Goal: Transaction & Acquisition: Obtain resource

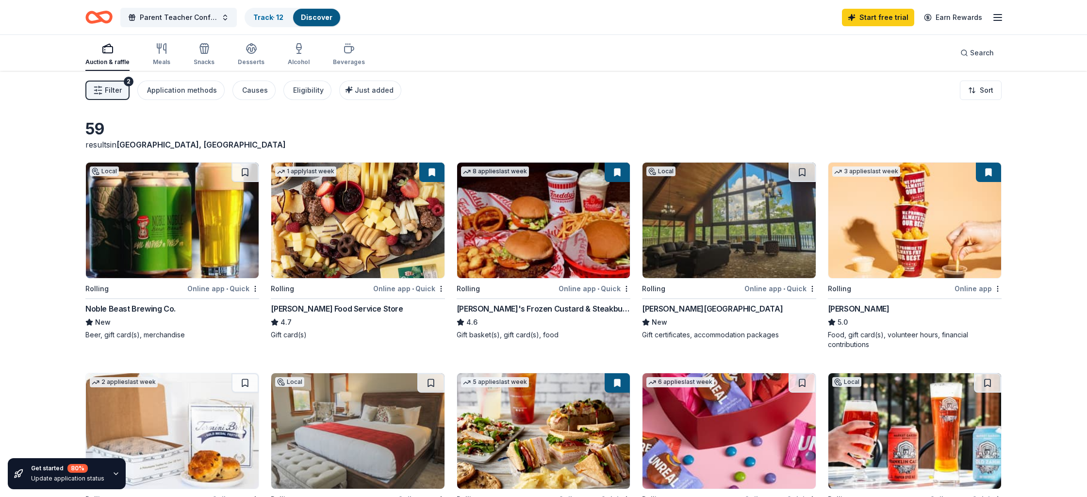
click at [112, 91] on span "Filter" at bounding box center [113, 90] width 17 height 12
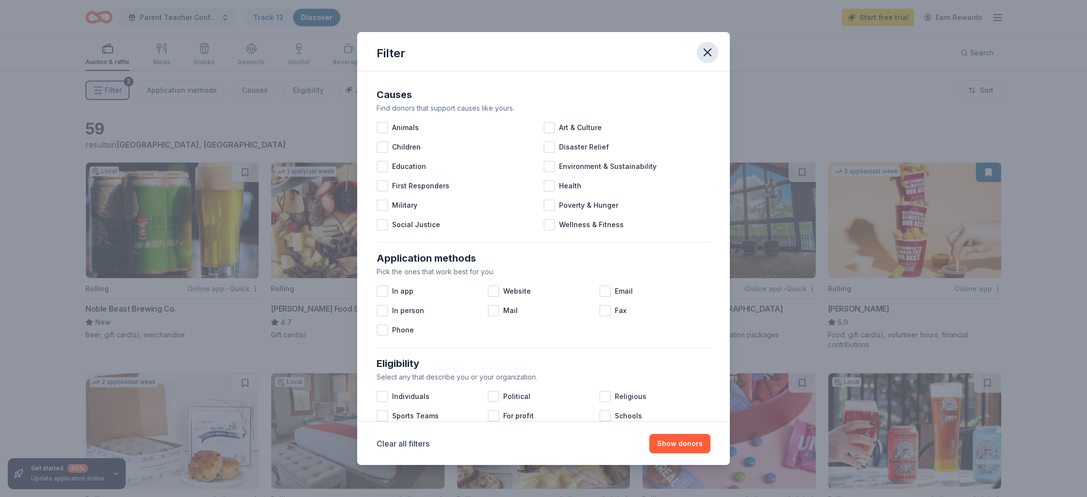
click at [707, 53] on icon "button" at bounding box center [707, 53] width 14 height 14
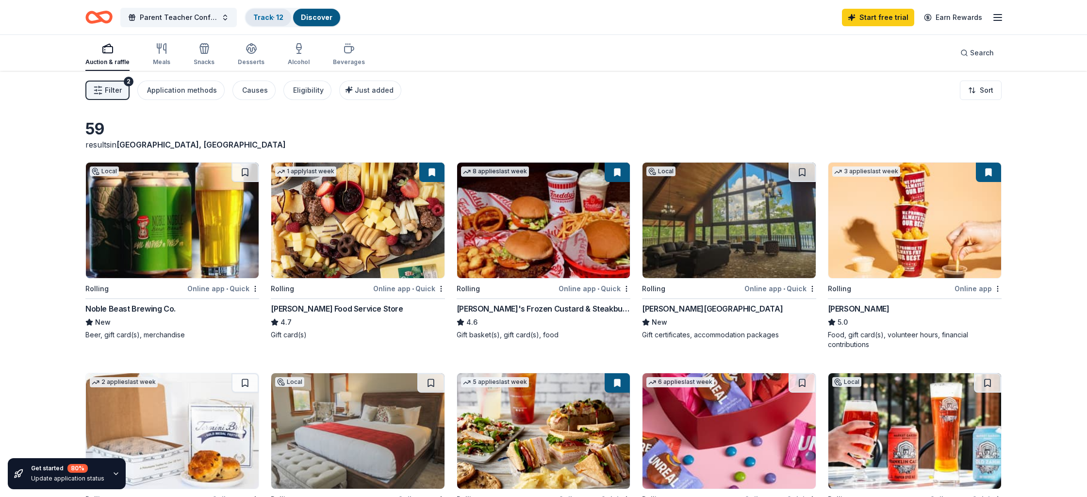
click at [275, 18] on link "Track · 12" at bounding box center [268, 17] width 30 height 8
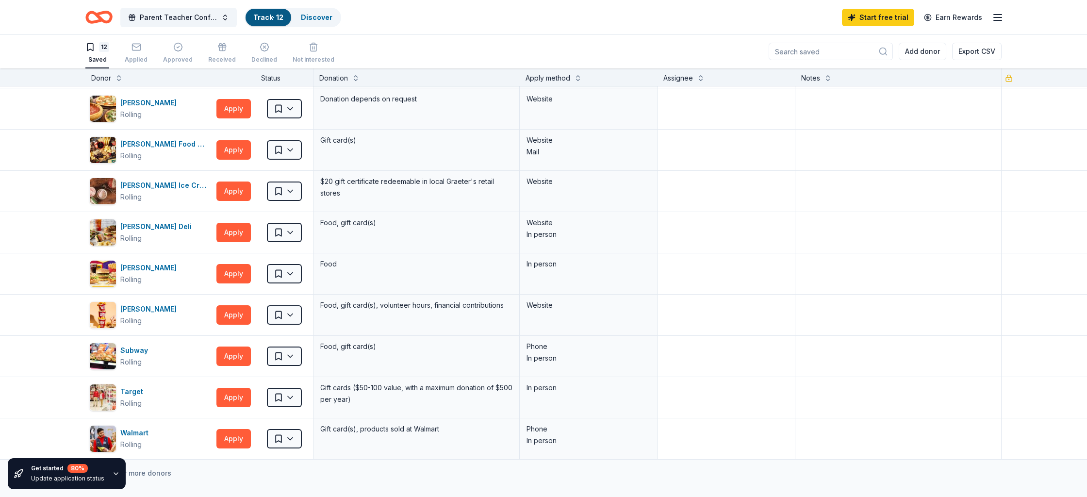
scroll to position [125, 0]
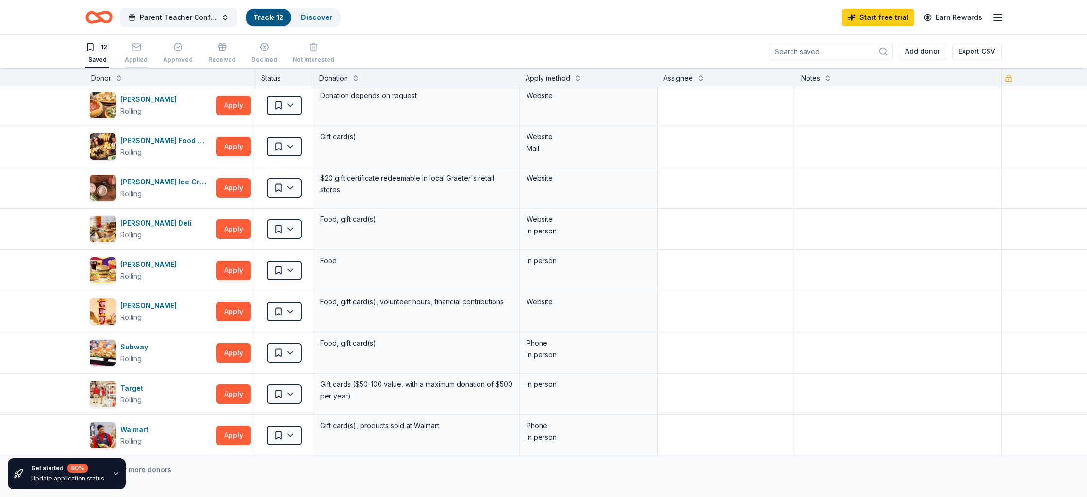
click at [142, 54] on div "Applied" at bounding box center [136, 52] width 23 height 21
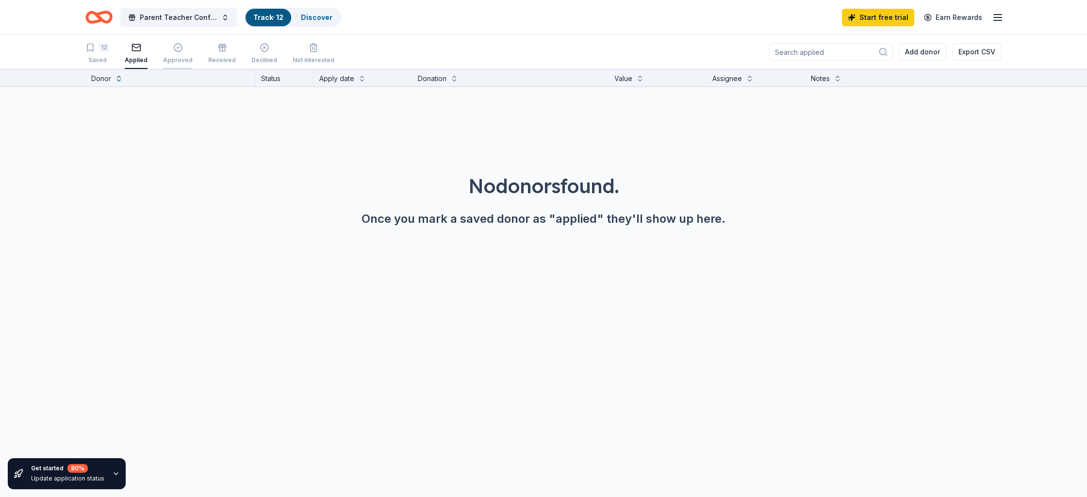
click at [181, 52] on div "button" at bounding box center [178, 48] width 30 height 10
click at [103, 51] on div "12" at bounding box center [104, 48] width 10 height 10
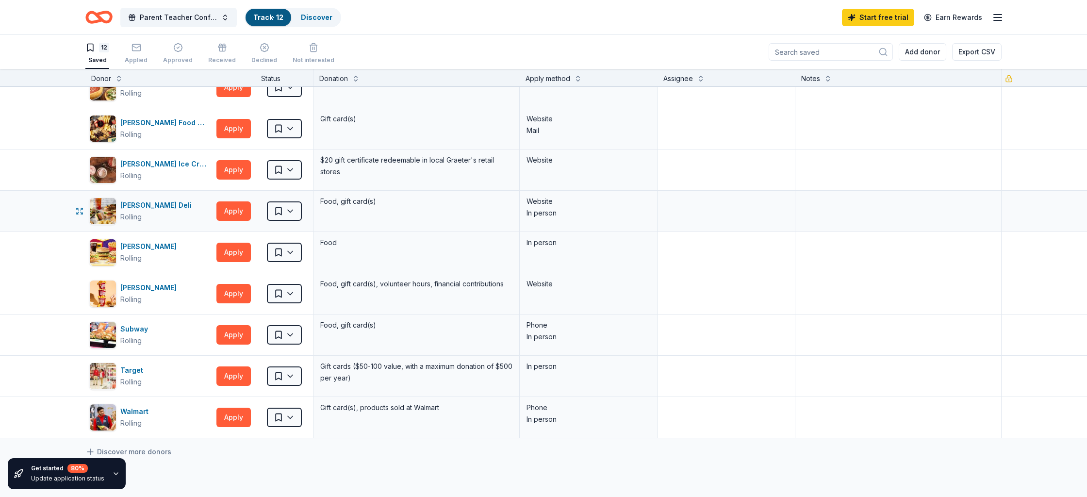
scroll to position [267, 0]
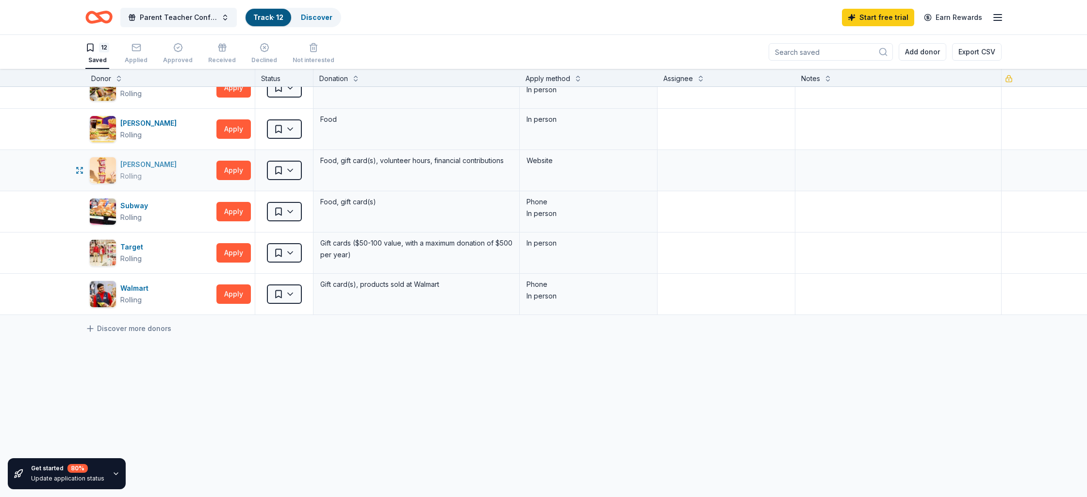
click at [132, 165] on div "[PERSON_NAME]" at bounding box center [150, 165] width 60 height 12
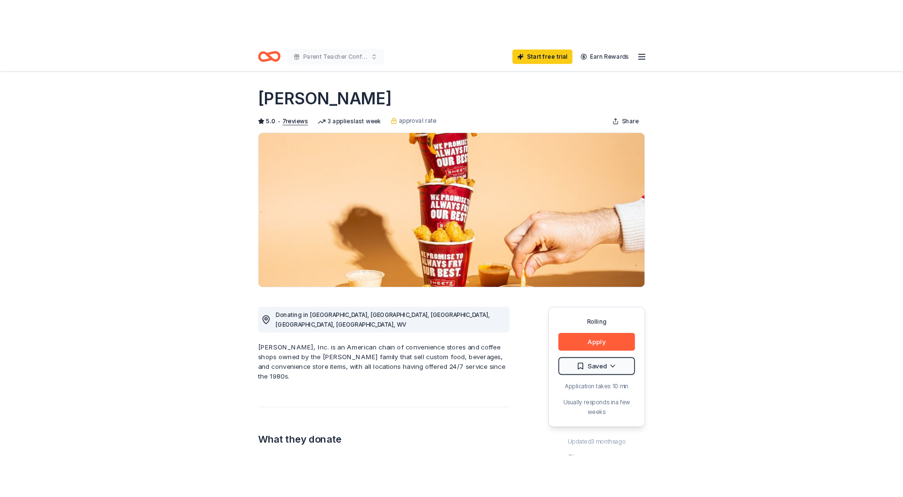
scroll to position [1, 0]
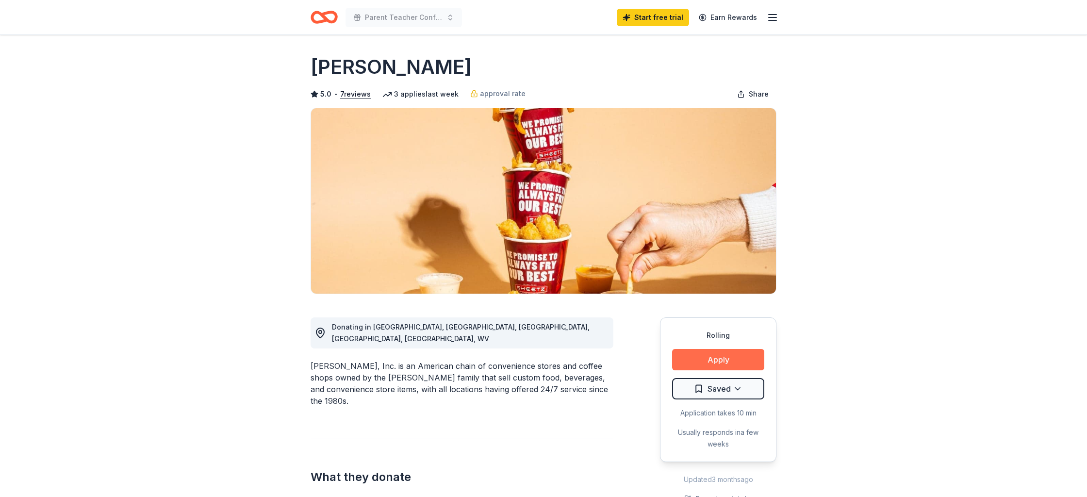
click at [719, 359] on button "Apply" at bounding box center [718, 359] width 92 height 21
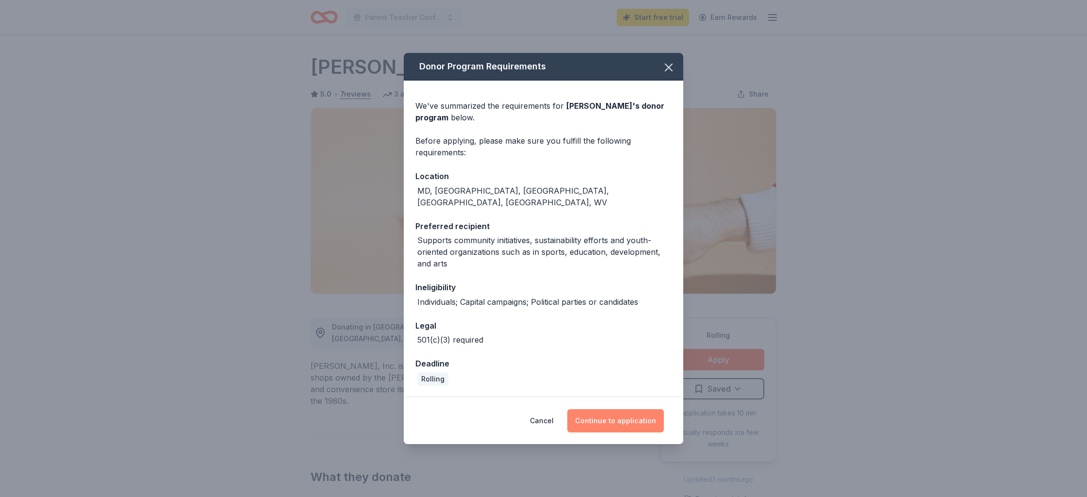
click at [616, 409] on button "Continue to application" at bounding box center [615, 420] width 97 height 23
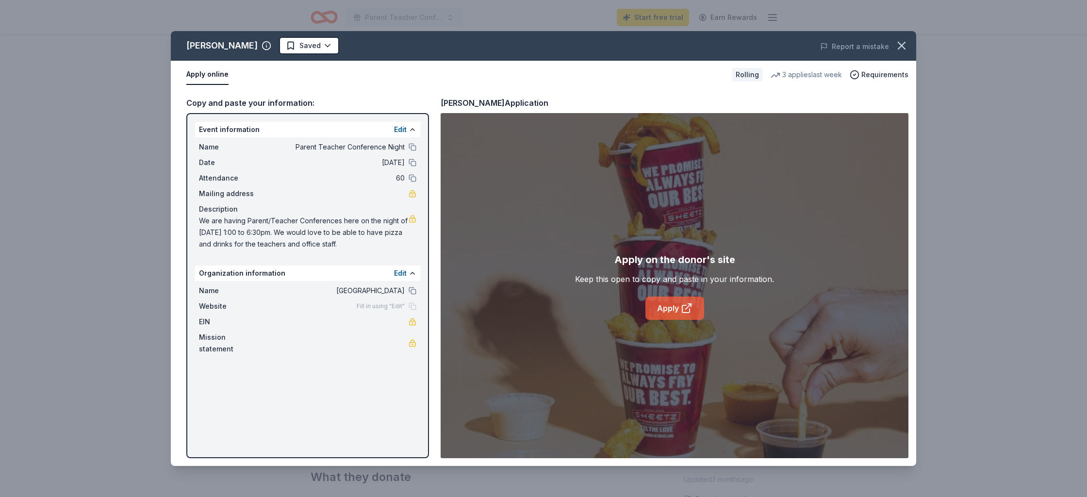
click at [668, 306] on link "Apply" at bounding box center [674, 307] width 59 height 23
